Goal: Task Accomplishment & Management: Use online tool/utility

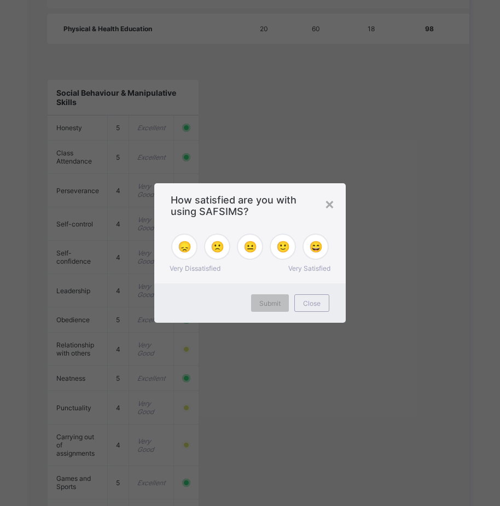
scroll to position [1094, 0]
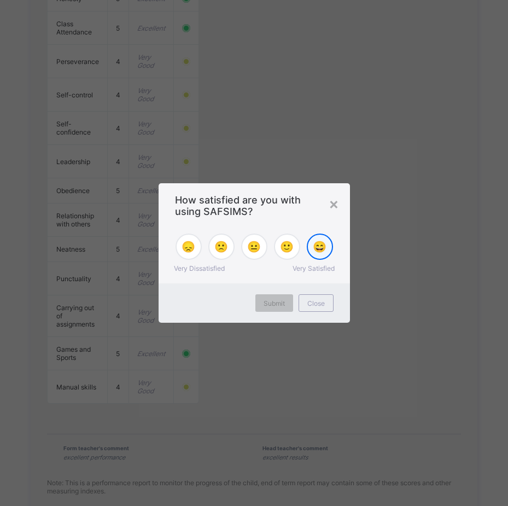
click at [313, 253] on span "😄" at bounding box center [320, 246] width 14 height 13
click at [281, 299] on span "Submit" at bounding box center [274, 303] width 21 height 8
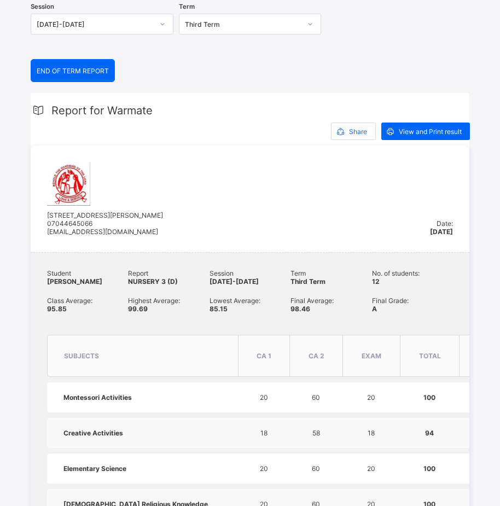
scroll to position [55, 0]
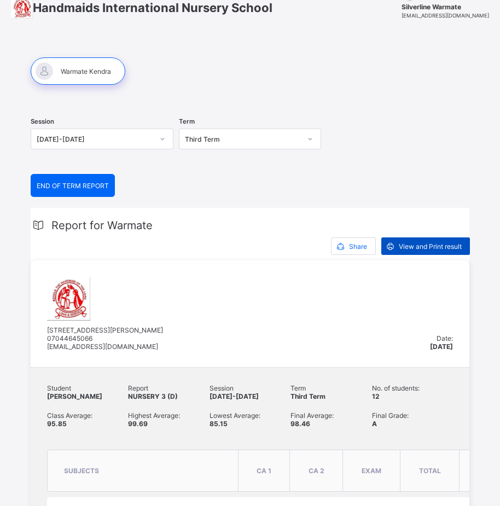
click at [441, 244] on span "View and Print result" at bounding box center [430, 246] width 63 height 8
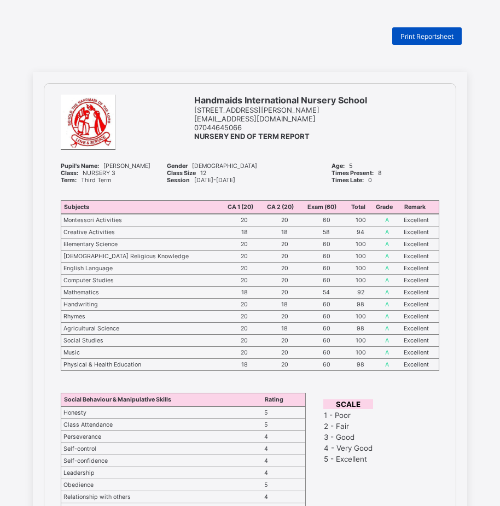
click at [410, 35] on span "Print Reportsheet" at bounding box center [426, 36] width 53 height 8
